Goal: Information Seeking & Learning: Check status

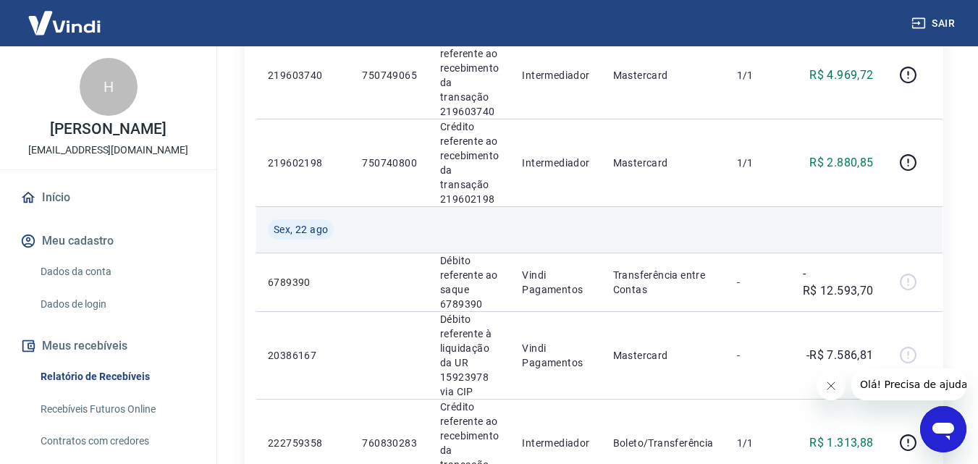
scroll to position [1304, 0]
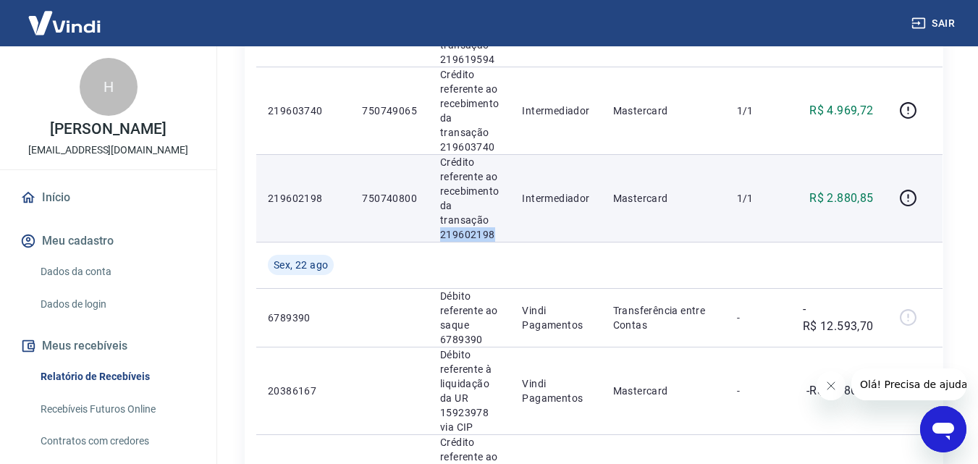
drag, startPoint x: 438, startPoint y: 237, endPoint x: 498, endPoint y: 237, distance: 60.1
click at [498, 237] on td "Crédito referente ao recebimento da transação 219602198" at bounding box center [470, 198] width 82 height 88
copy p "219602198"
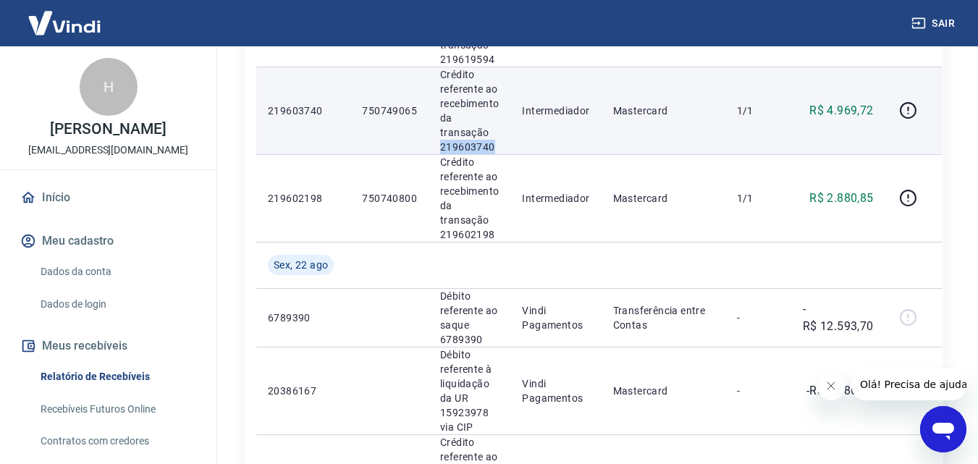
drag, startPoint x: 440, startPoint y: 146, endPoint x: 497, endPoint y: 146, distance: 56.5
click at [497, 146] on p "Crédito referente ao recebimento da transação 219603740" at bounding box center [469, 110] width 59 height 87
copy p "219603740"
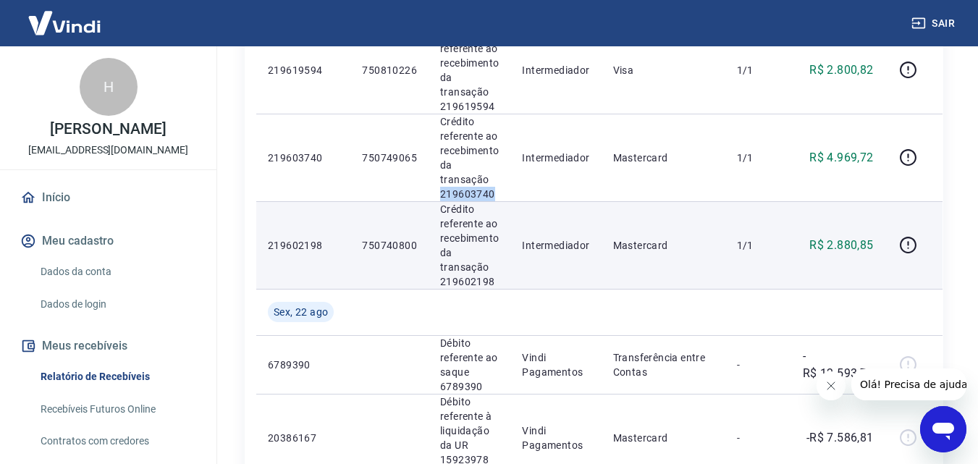
scroll to position [1231, 0]
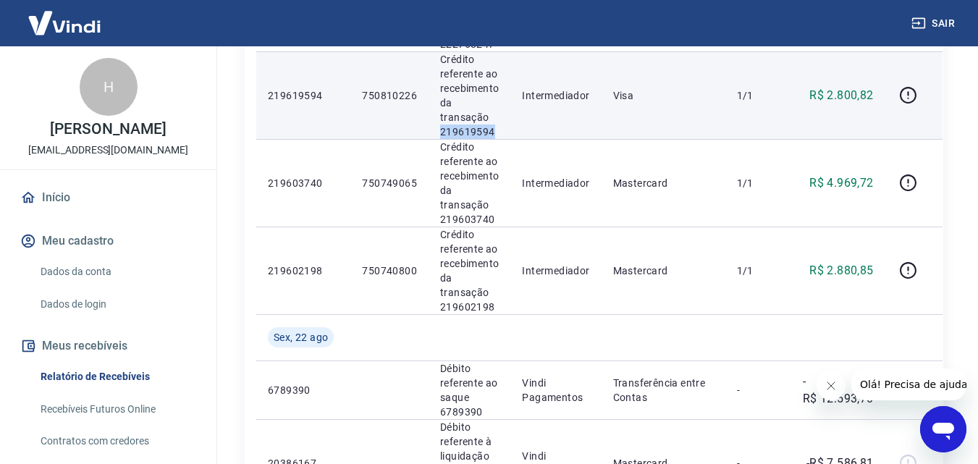
drag, startPoint x: 440, startPoint y: 132, endPoint x: 493, endPoint y: 133, distance: 52.9
click at [493, 133] on p "Crédito referente ao recebimento da transação 219619594" at bounding box center [469, 95] width 59 height 87
copy p "219619594"
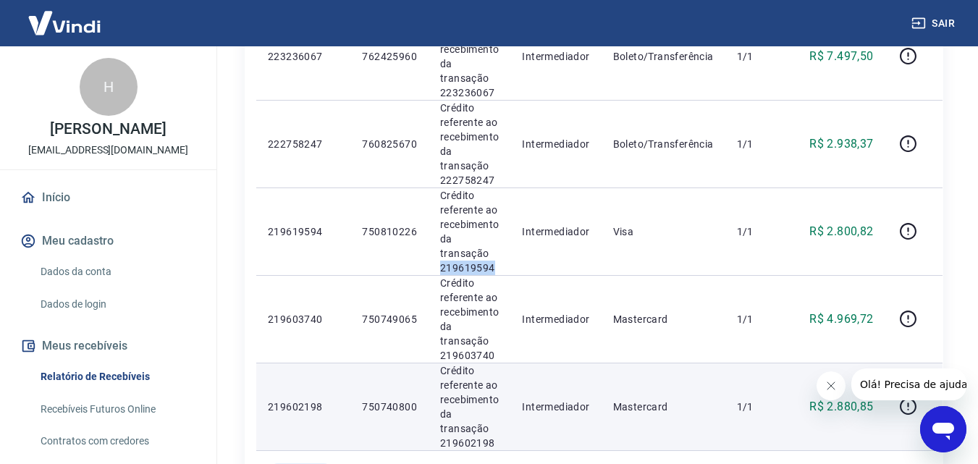
scroll to position [1086, 0]
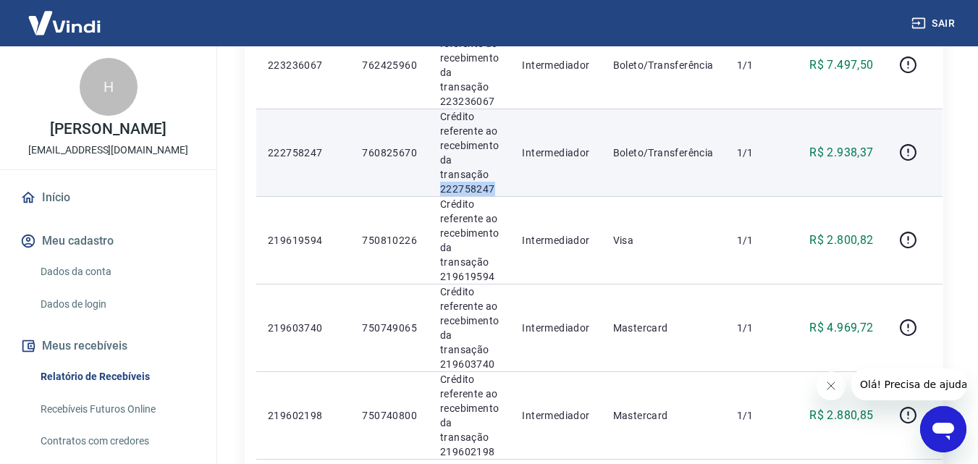
drag, startPoint x: 438, startPoint y: 188, endPoint x: 492, endPoint y: 195, distance: 54.7
click at [495, 193] on td "Crédito referente ao recebimento da transação 222758247" at bounding box center [470, 153] width 82 height 88
copy p "222758247"
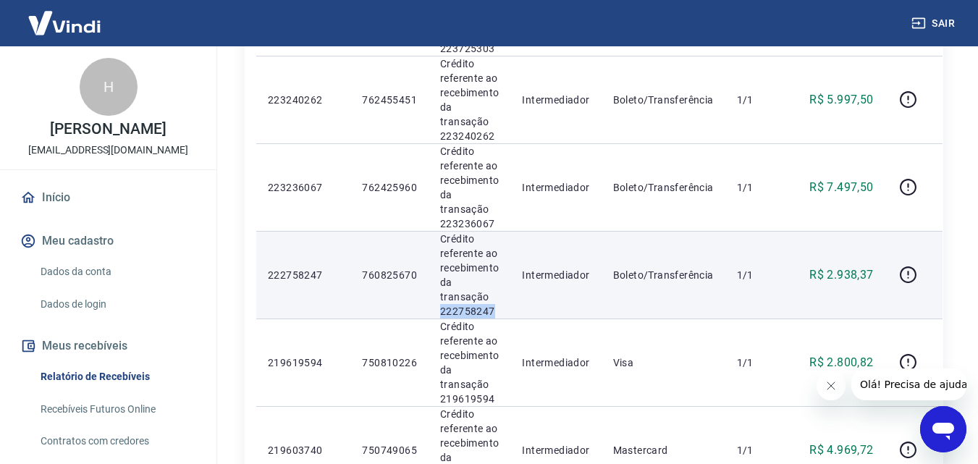
scroll to position [942, 0]
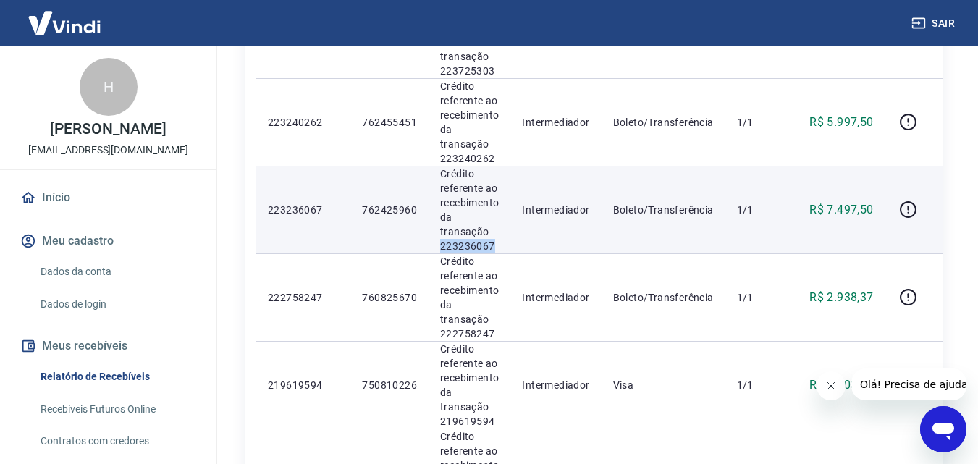
drag, startPoint x: 435, startPoint y: 248, endPoint x: 502, endPoint y: 246, distance: 66.6
click at [502, 246] on td "Crédito referente ao recebimento da transação 223236067" at bounding box center [470, 210] width 82 height 88
copy p "223236067"
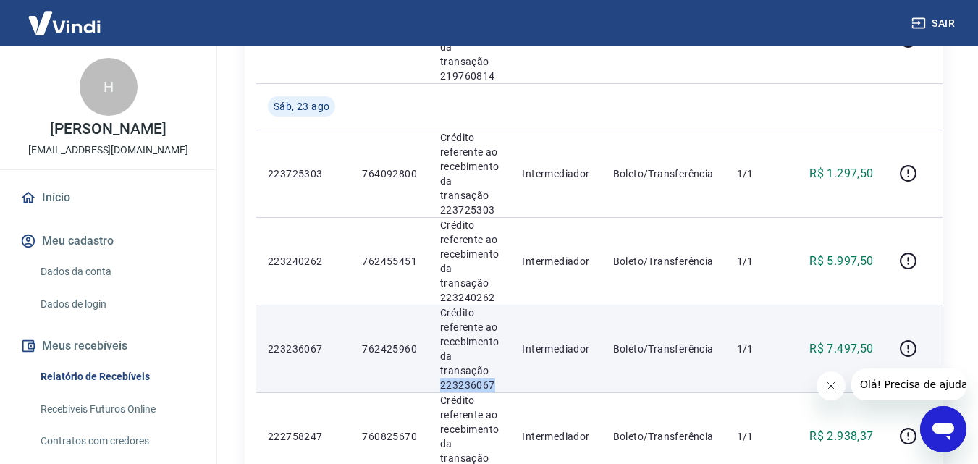
scroll to position [797, 0]
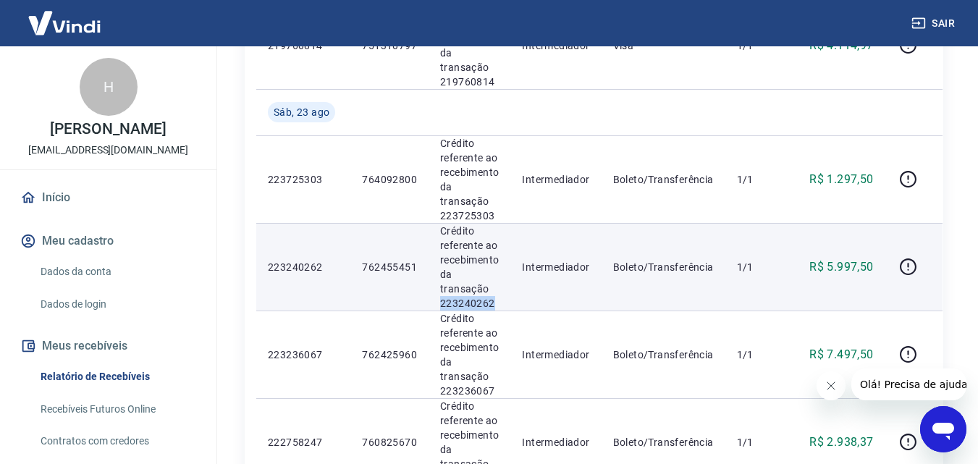
drag, startPoint x: 432, startPoint y: 303, endPoint x: 496, endPoint y: 303, distance: 64.5
click at [496, 303] on td "Crédito referente ao recebimento da transação 223240262" at bounding box center [470, 267] width 82 height 88
copy p "223240262"
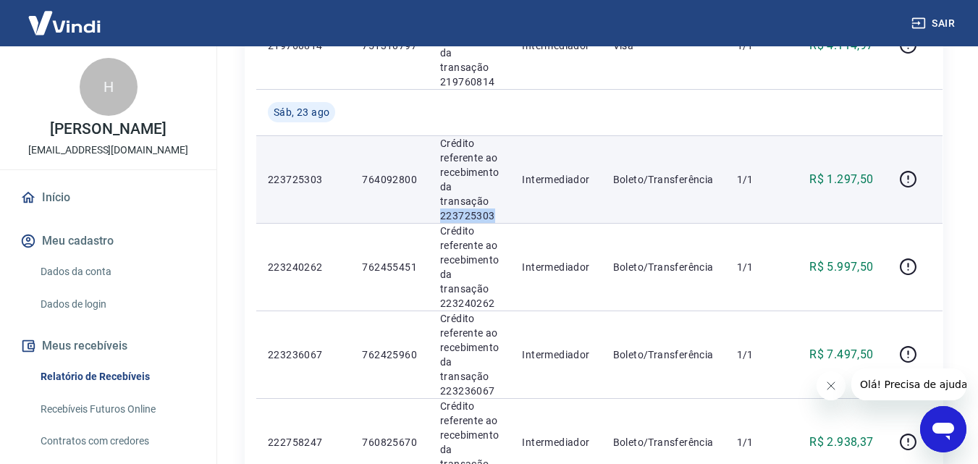
drag, startPoint x: 441, startPoint y: 217, endPoint x: 498, endPoint y: 217, distance: 57.2
click at [498, 217] on p "Crédito referente ao recebimento da transação 223725303" at bounding box center [469, 179] width 59 height 87
copy p "223725303"
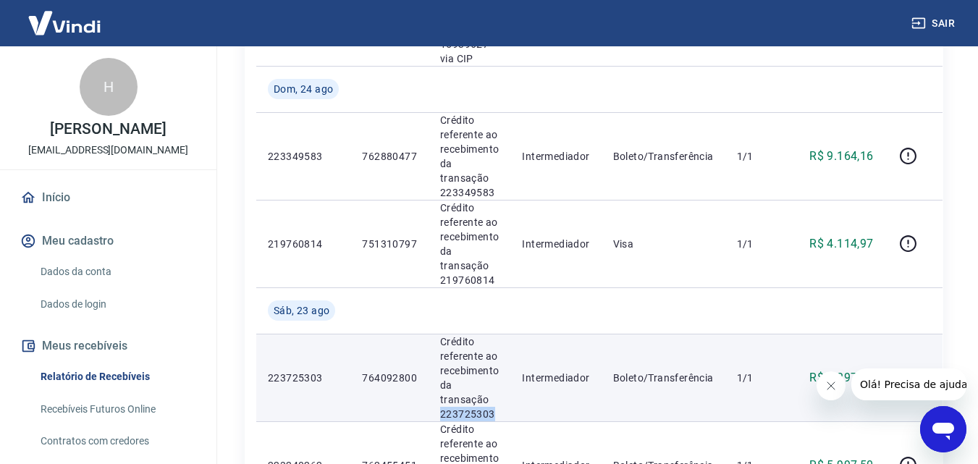
scroll to position [579, 0]
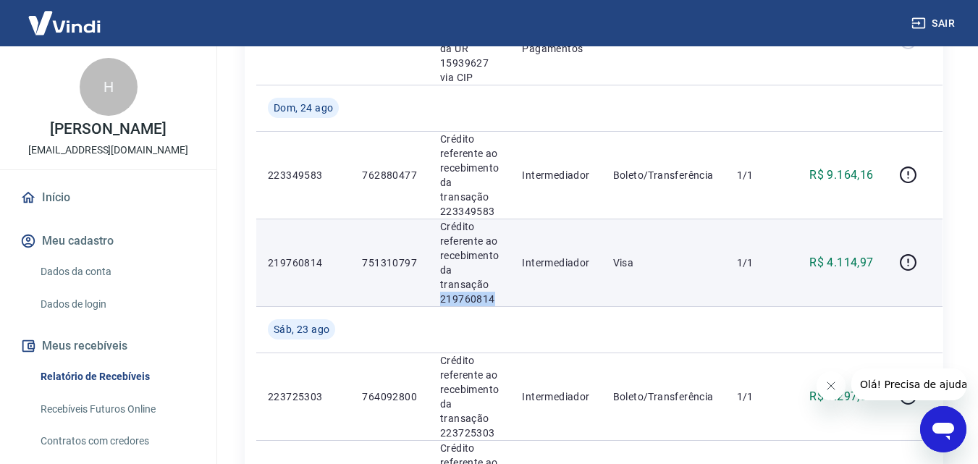
drag, startPoint x: 437, startPoint y: 306, endPoint x: 499, endPoint y: 303, distance: 62.3
click at [499, 303] on td "Crédito referente ao recebimento da transação 219760814" at bounding box center [470, 263] width 82 height 88
copy p "219760814"
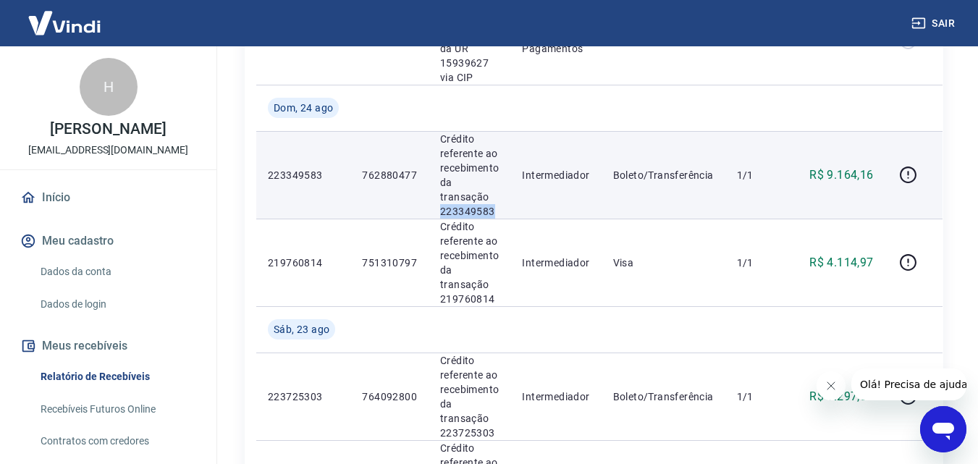
drag, startPoint x: 440, startPoint y: 213, endPoint x: 508, endPoint y: 213, distance: 68.8
click at [508, 213] on td "Crédito referente ao recebimento da transação 223349583" at bounding box center [470, 175] width 82 height 88
copy p "223349583"
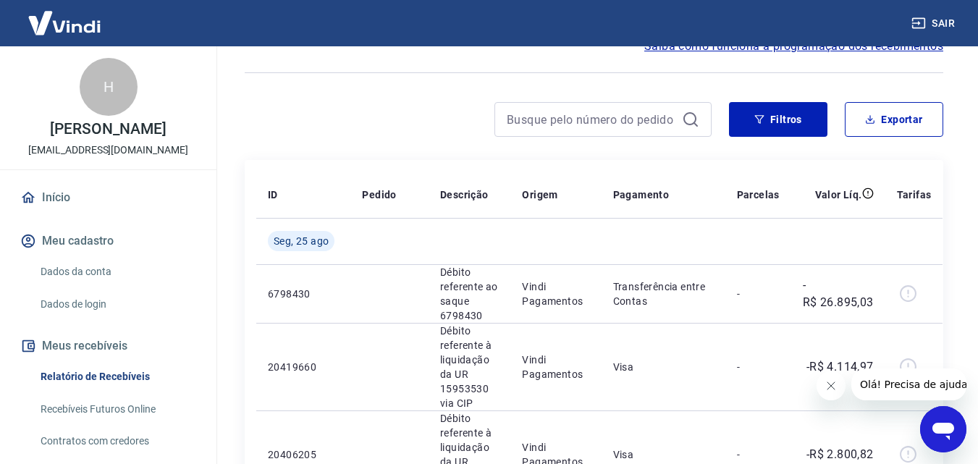
scroll to position [72, 0]
